Goal: Navigation & Orientation: Find specific page/section

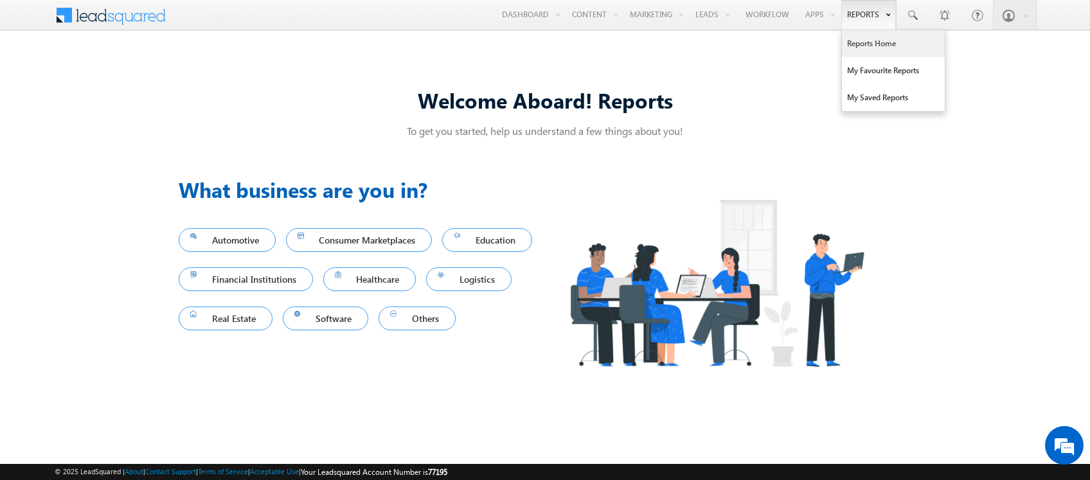
click at [869, 49] on link "Reports Home" at bounding box center [893, 43] width 103 height 27
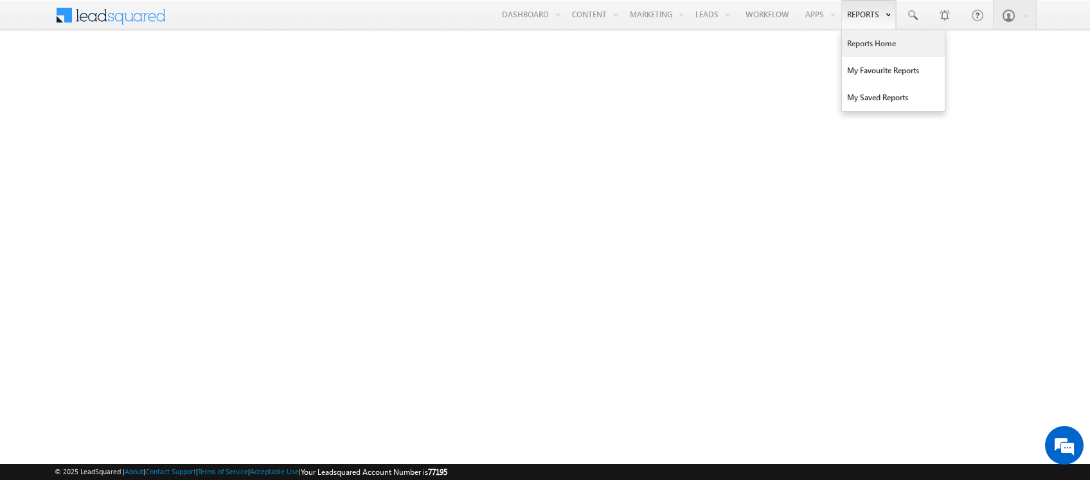
click at [869, 46] on link "Reports Home" at bounding box center [893, 43] width 103 height 27
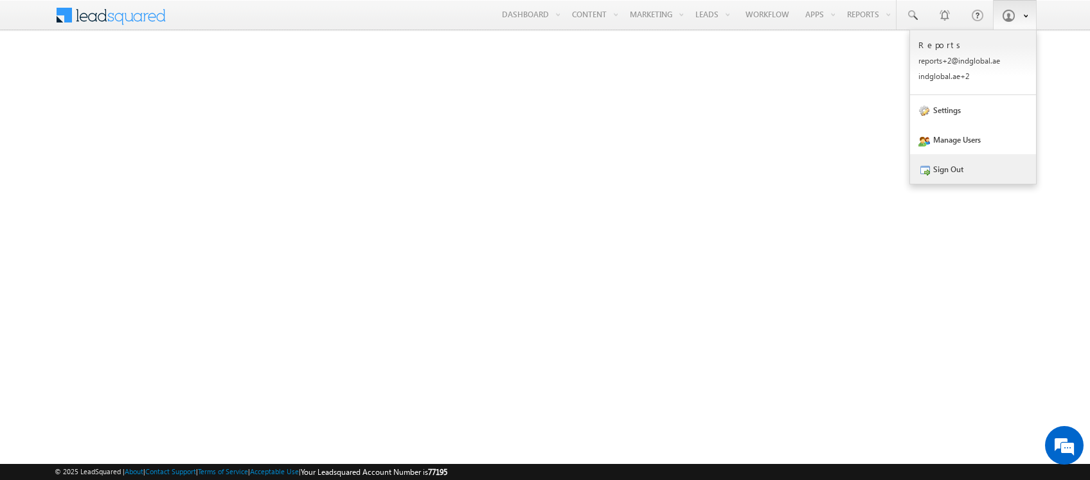
click at [984, 166] on link "Sign Out" at bounding box center [973, 169] width 126 height 30
